Goal: Task Accomplishment & Management: Use online tool/utility

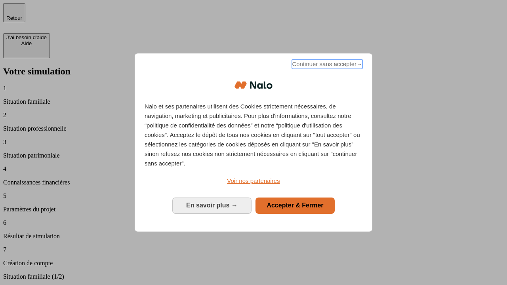
click at [326, 65] on span "Continuer sans accepter →" at bounding box center [327, 63] width 70 height 9
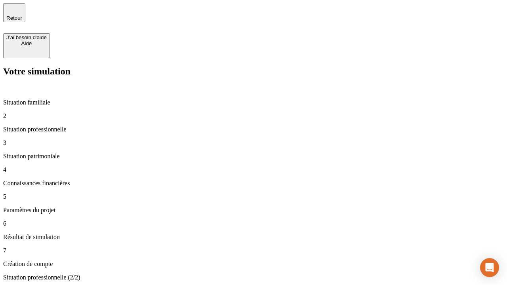
type input "30 000"
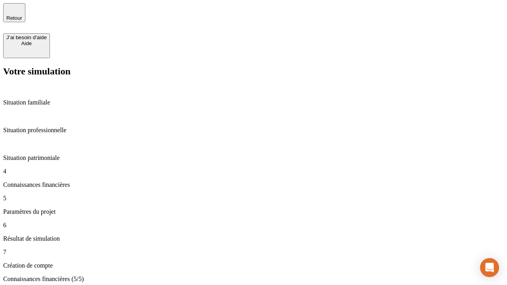
type input "25"
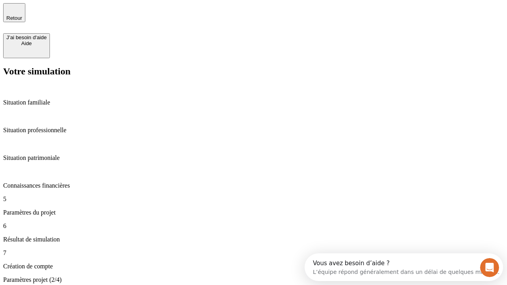
type input "64"
type input "1 000"
type input "640"
